Goal: Task Accomplishment & Management: Use online tool/utility

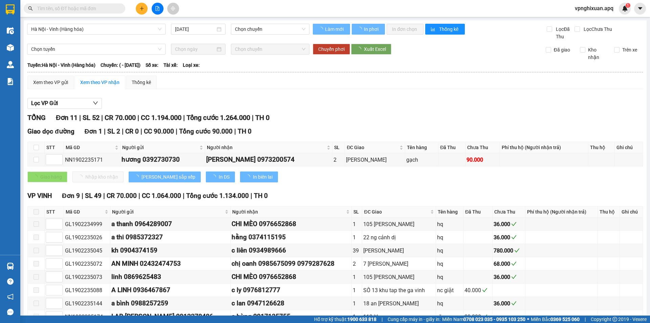
type input "[DATE]"
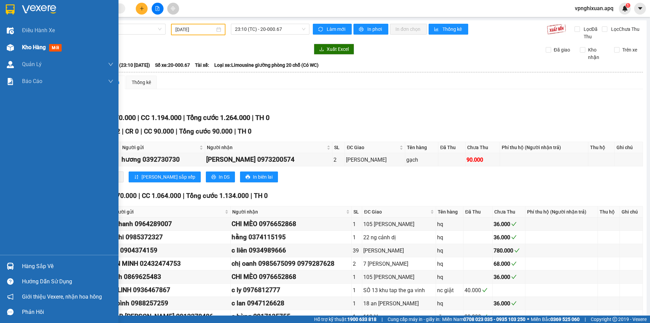
click at [32, 45] on span "Kho hàng" at bounding box center [34, 47] width 24 height 6
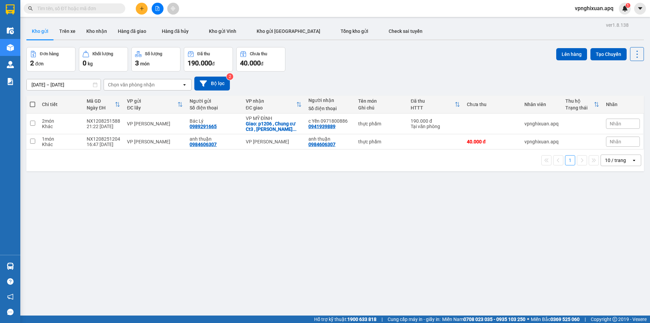
click at [34, 104] on span at bounding box center [32, 104] width 5 height 5
click at [33, 101] on input "checkbox" at bounding box center [33, 101] width 0 height 0
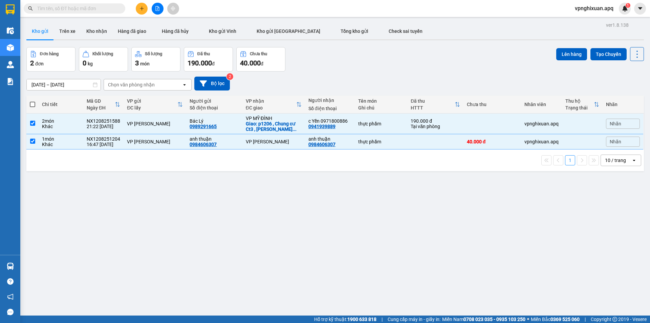
checkbox input "true"
click at [569, 55] on button "Lên hàng" at bounding box center [572, 54] width 31 height 12
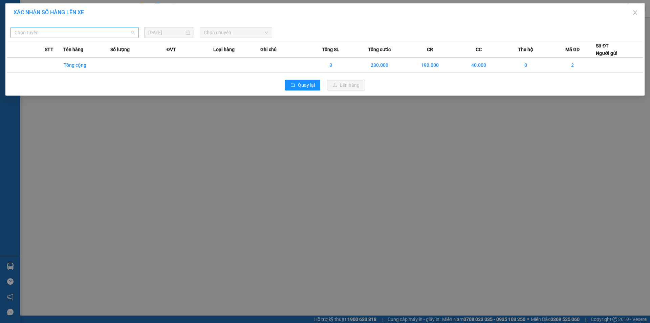
click at [40, 34] on span "Chọn tuyến" at bounding box center [75, 32] width 120 height 10
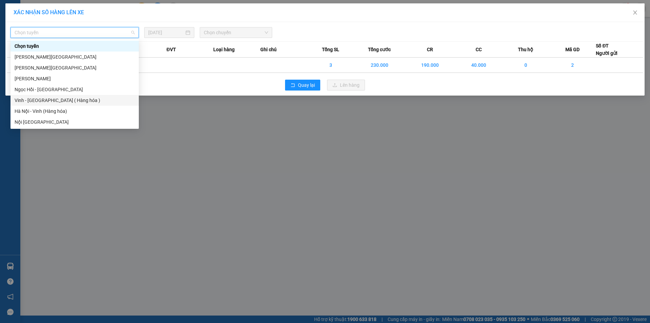
drag, startPoint x: 41, startPoint y: 99, endPoint x: 88, endPoint y: 92, distance: 47.9
click at [43, 100] on div "Vinh - [GEOGRAPHIC_DATA] ( Hàng hóa )" at bounding box center [75, 100] width 120 height 7
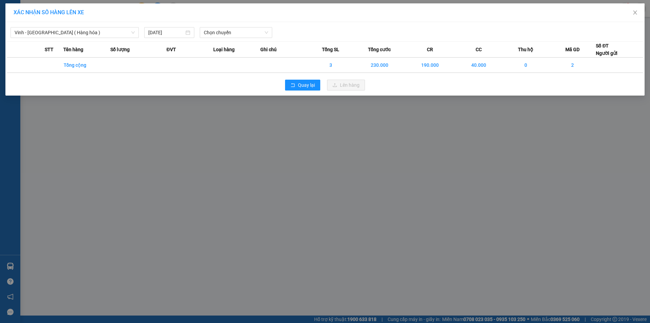
click at [249, 26] on div "Vinh - [GEOGRAPHIC_DATA] ( Hàng hóa ) [DATE] Chọn chuyến" at bounding box center [325, 31] width 636 height 14
click at [232, 32] on span "Chọn chuyến" at bounding box center [236, 32] width 64 height 10
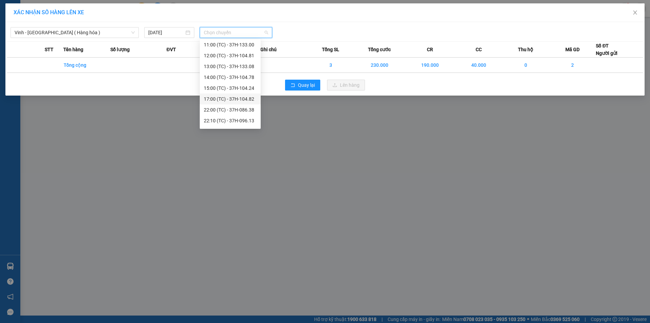
scroll to position [102, 0]
click at [237, 106] on div "23:15 (TC) - 37H-104.45" at bounding box center [230, 106] width 53 height 7
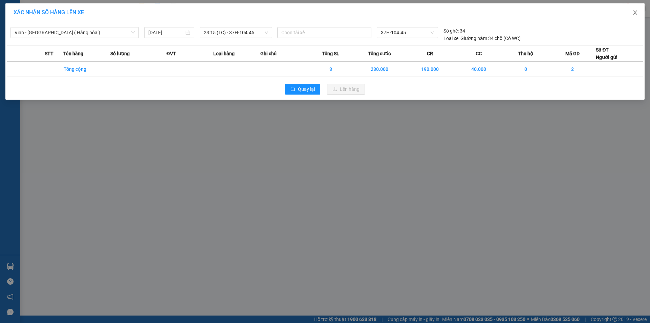
click at [634, 11] on icon "close" at bounding box center [635, 13] width 4 height 4
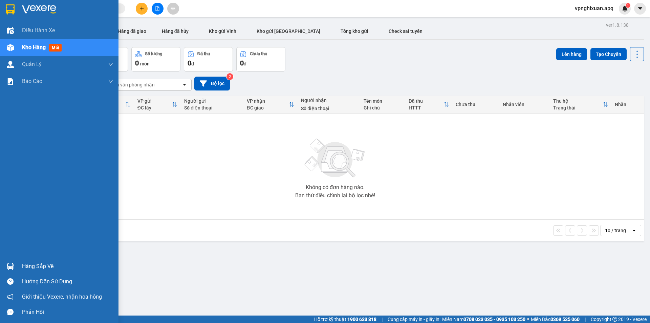
click at [35, 267] on div "Hàng sắp về" at bounding box center [67, 266] width 91 height 10
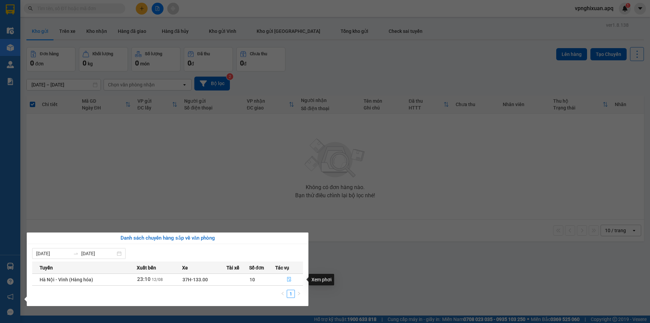
click at [288, 277] on icon "file-done" at bounding box center [289, 279] width 4 height 5
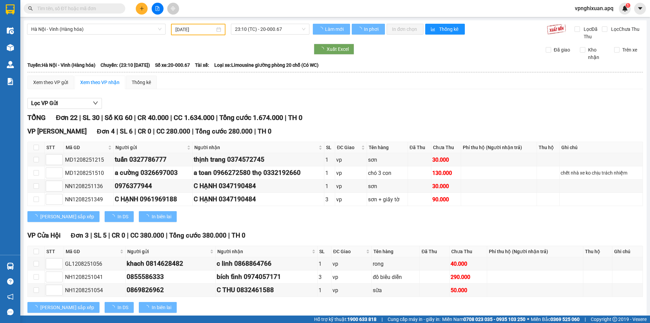
type input "[DATE]"
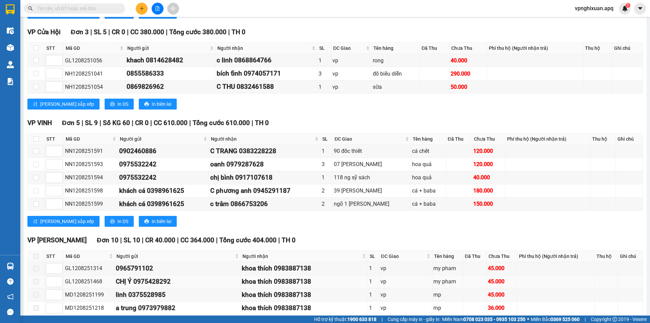
scroll to position [305, 0]
